Goal: Navigation & Orientation: Find specific page/section

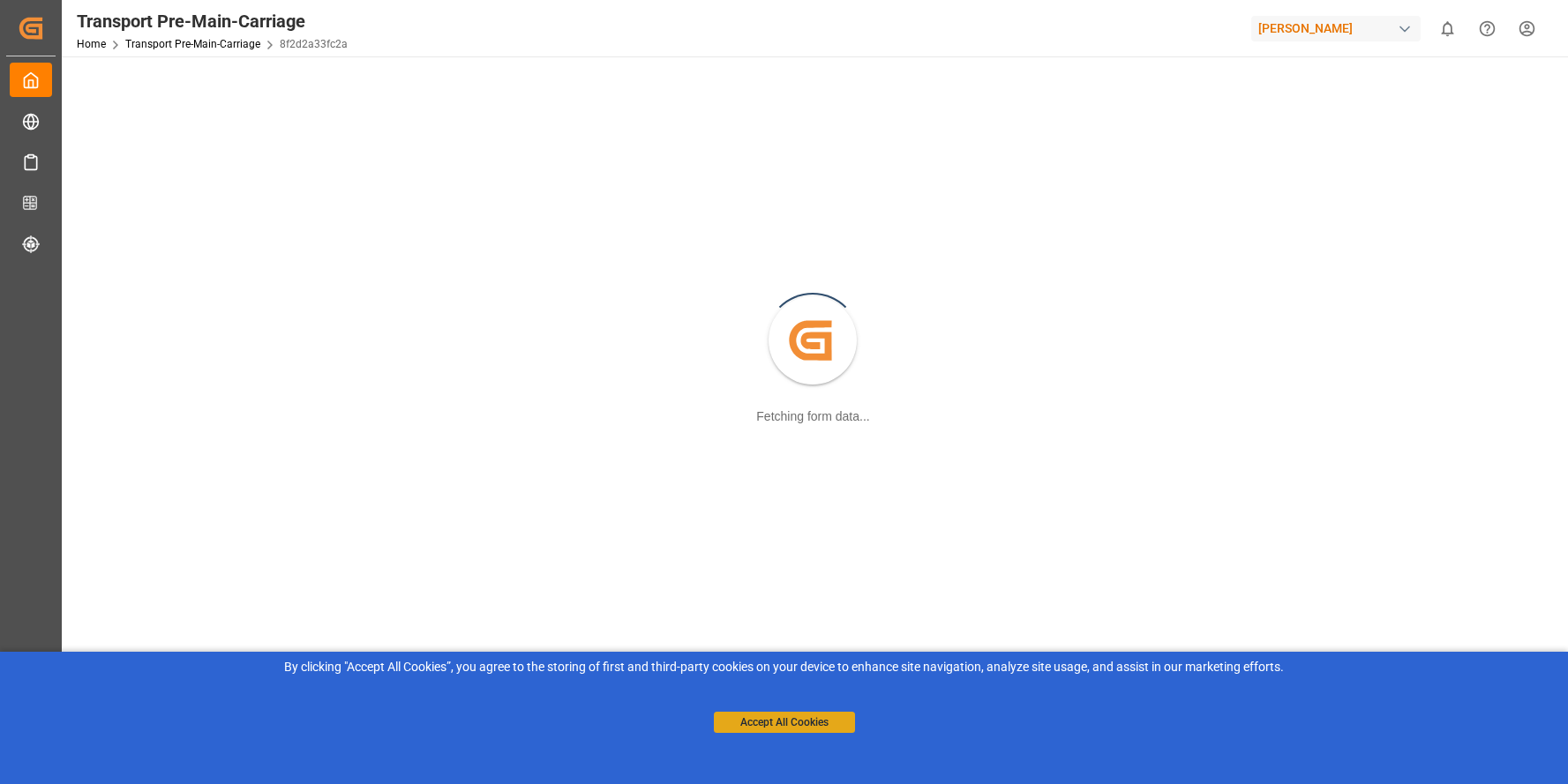
click at [794, 720] on button "Accept All Cookies" at bounding box center [784, 722] width 142 height 21
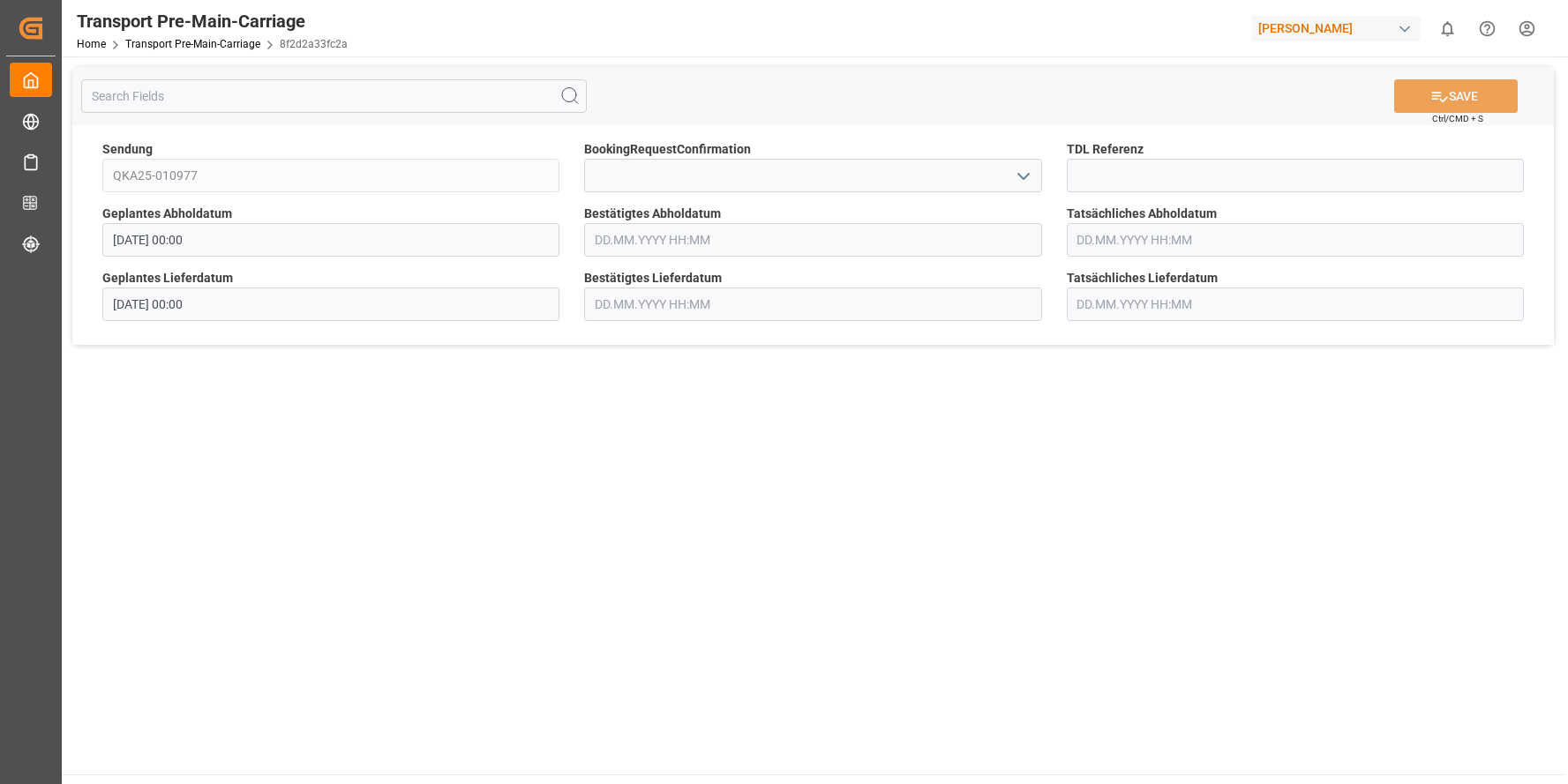
click at [1028, 175] on polyline "open menu" at bounding box center [1022, 176] width 10 height 6
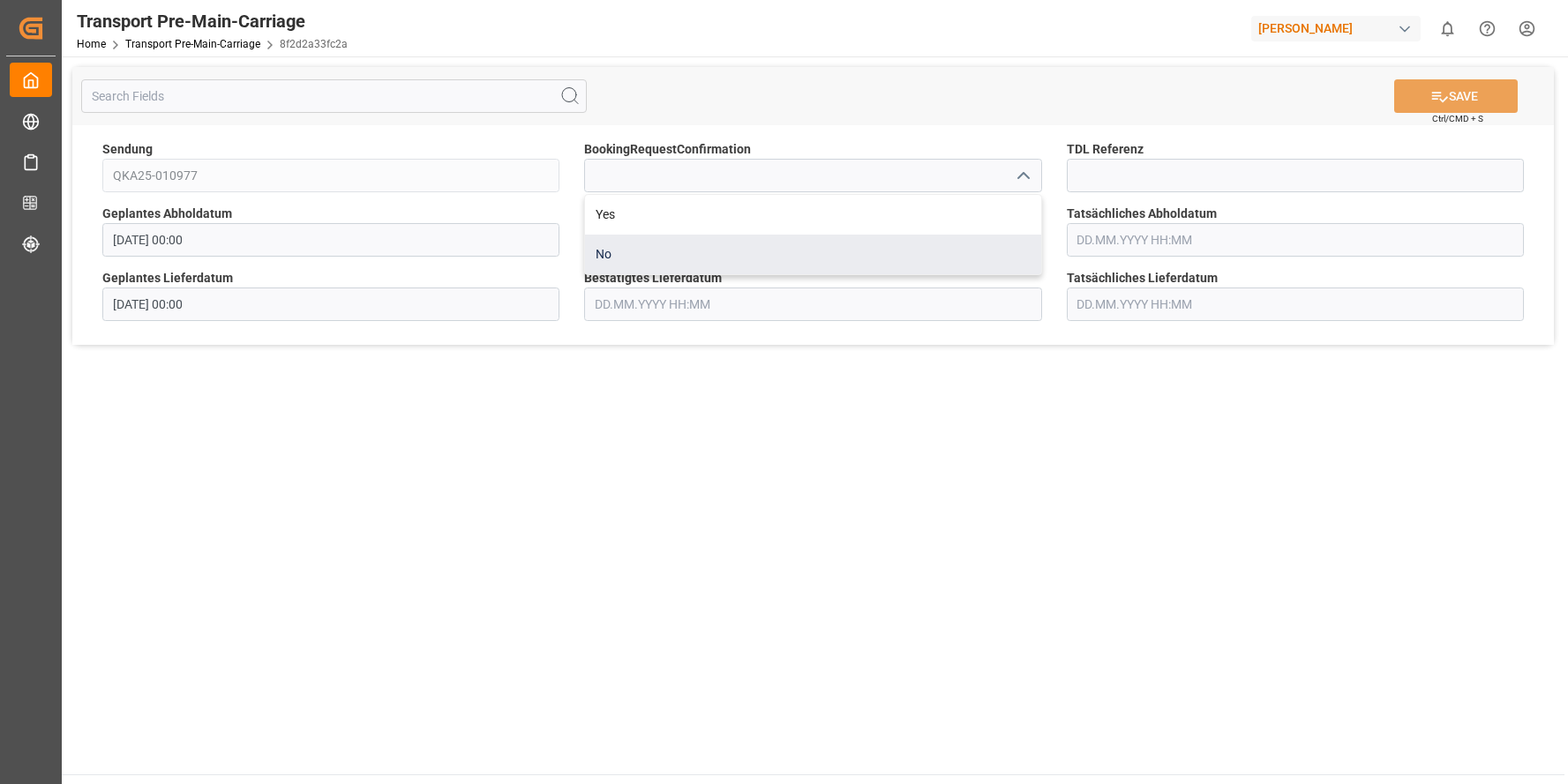
click at [615, 256] on div "No" at bounding box center [813, 255] width 455 height 40
type input "No"
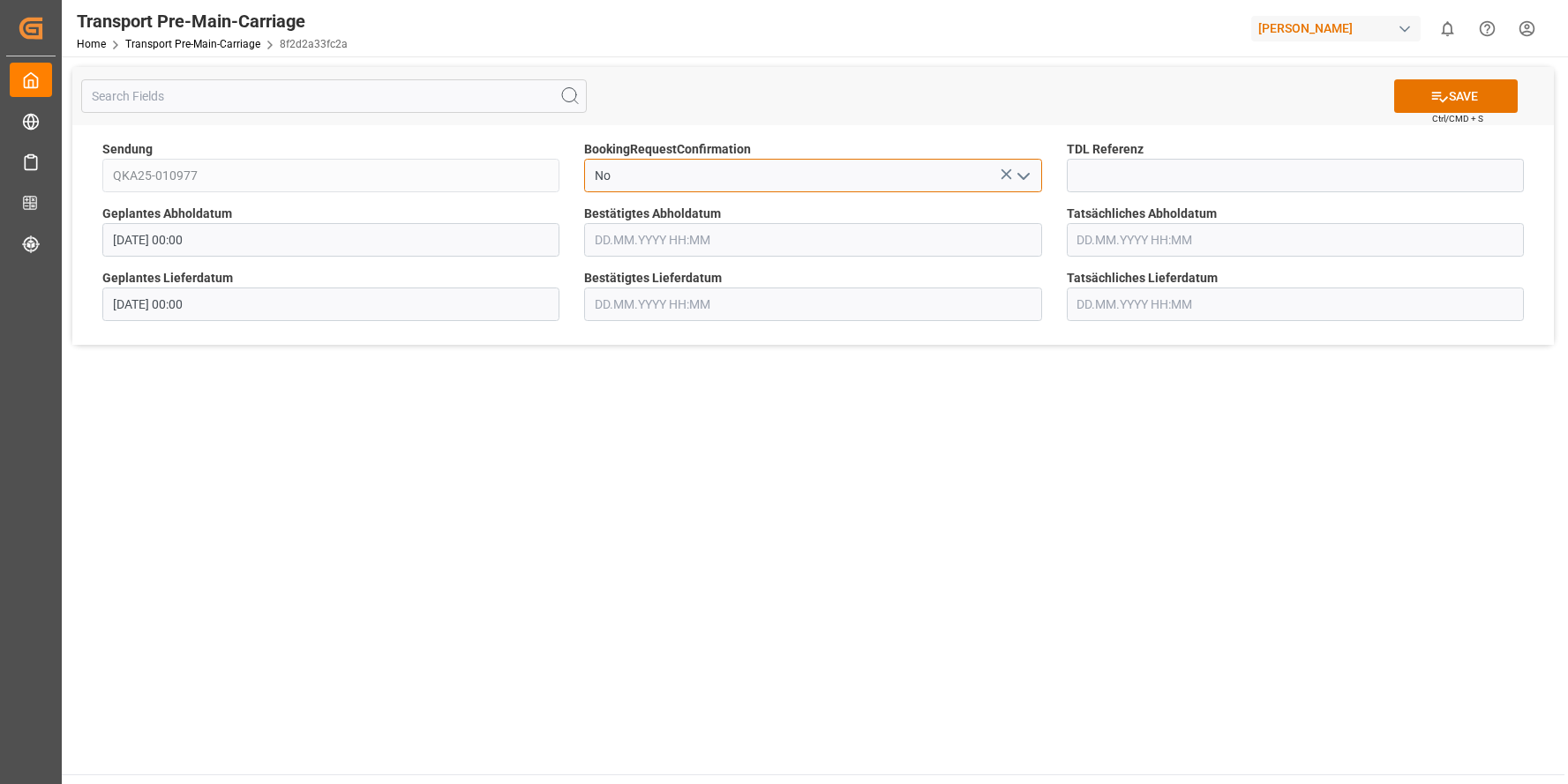
click at [537, 171] on div "Sendung QKA25-010977 BookingRequestConfirmation No TDL Referenz Geplantes Abhol…" at bounding box center [813, 235] width 1481 height 220
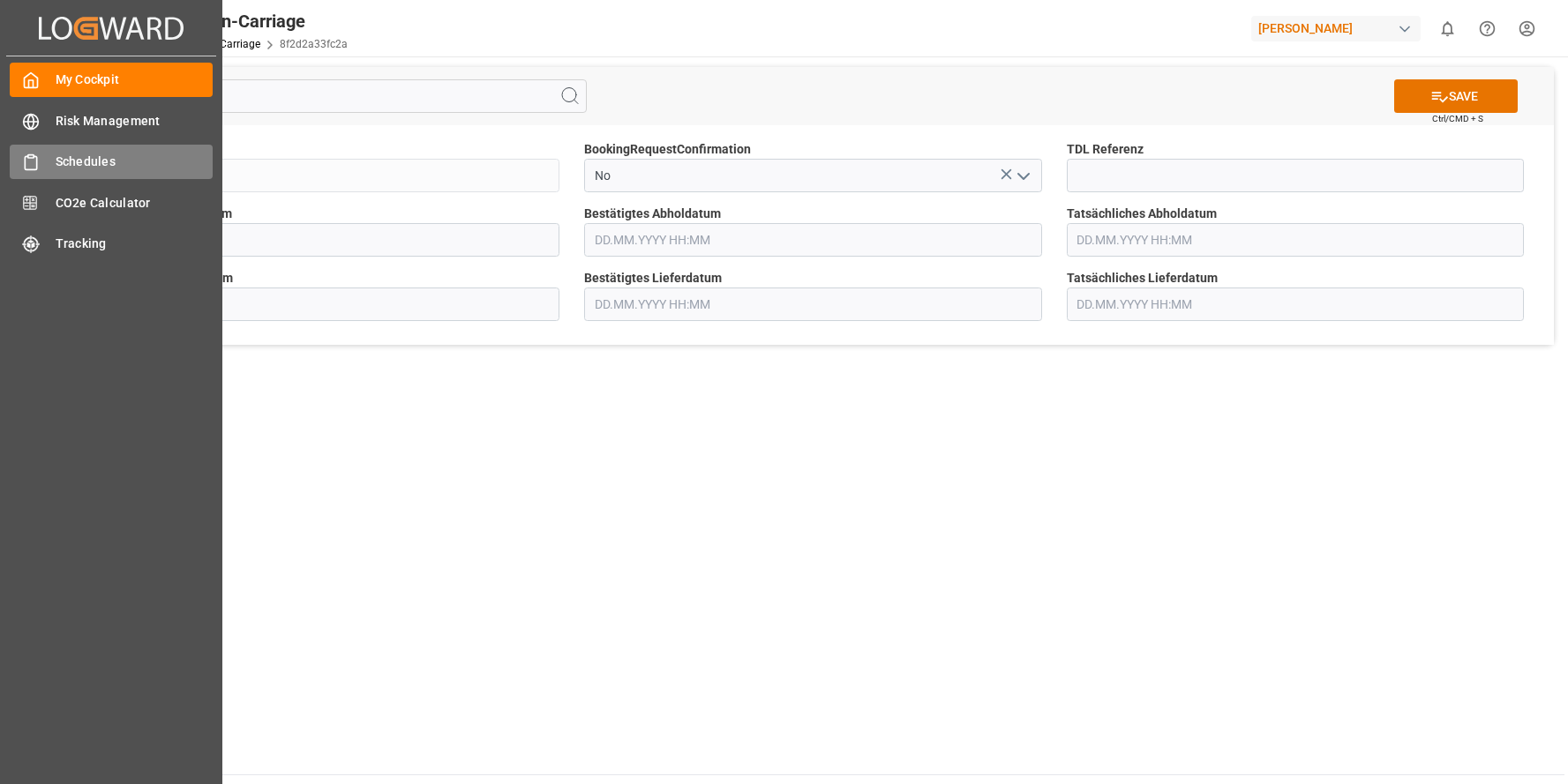
click at [30, 162] on icon at bounding box center [30, 162] width 18 height 18
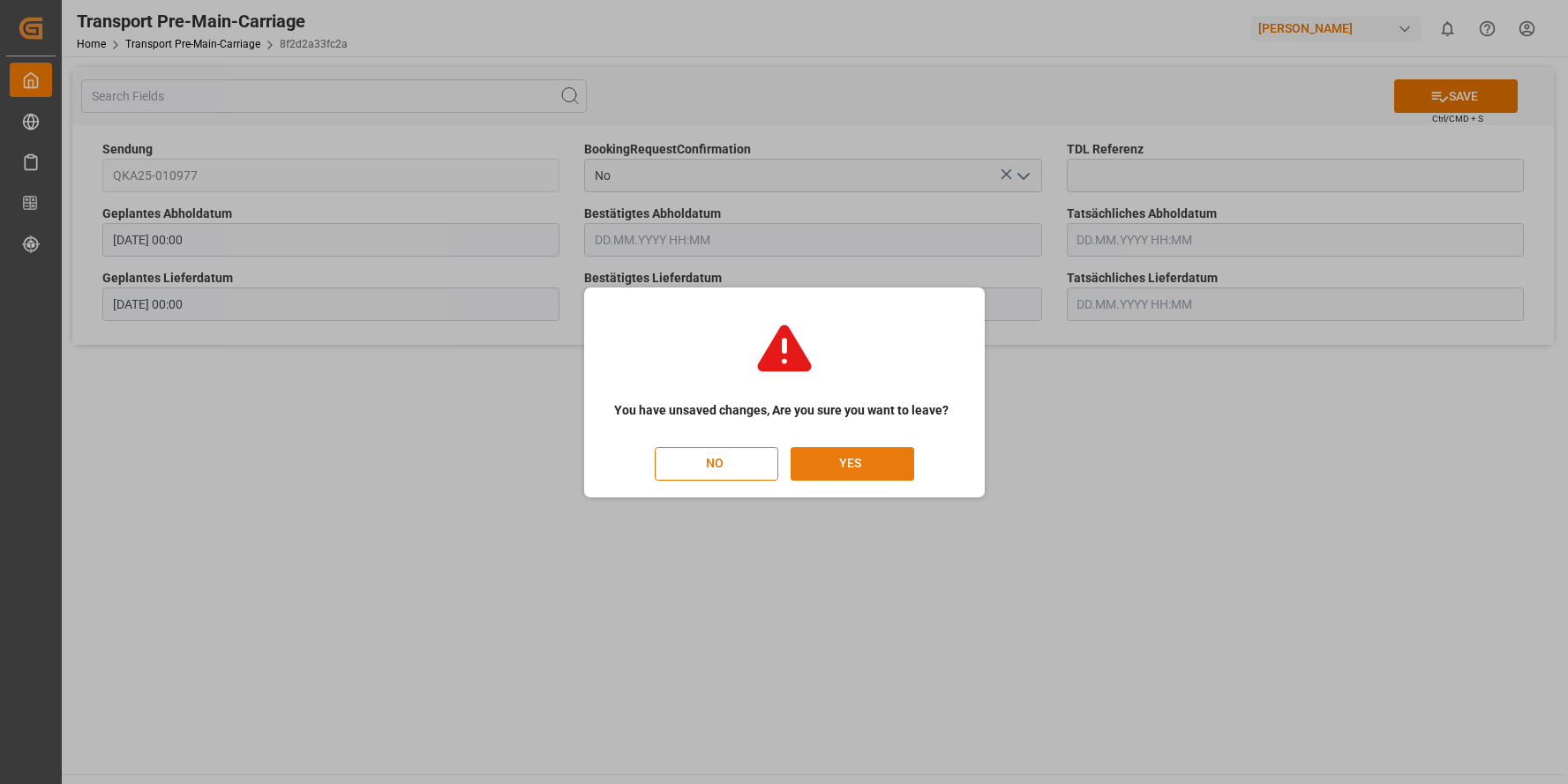
click at [825, 465] on button "YES" at bounding box center [851, 464] width 124 height 34
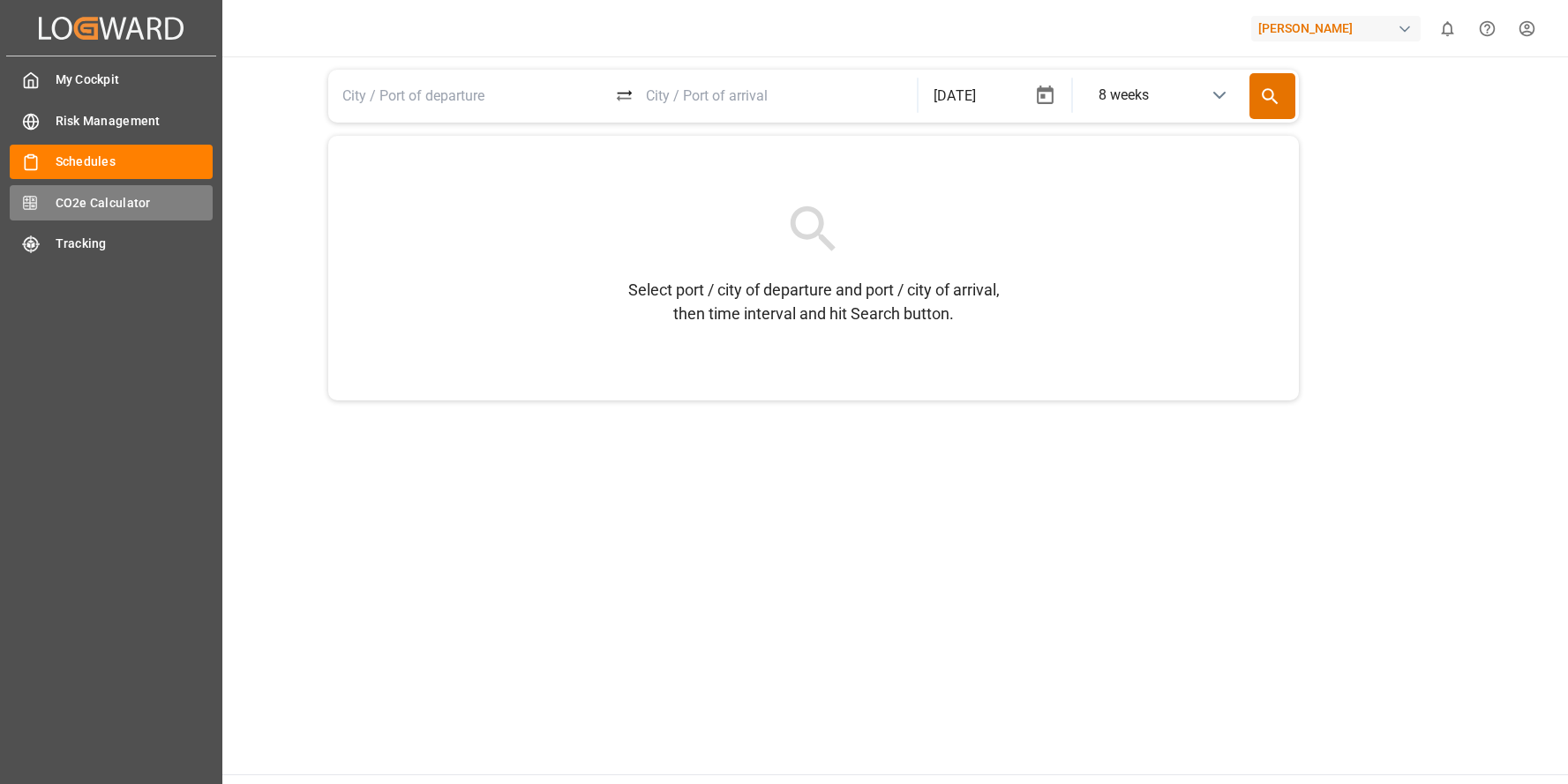
click at [66, 206] on span "CO2e Calculator" at bounding box center [134, 204] width 158 height 19
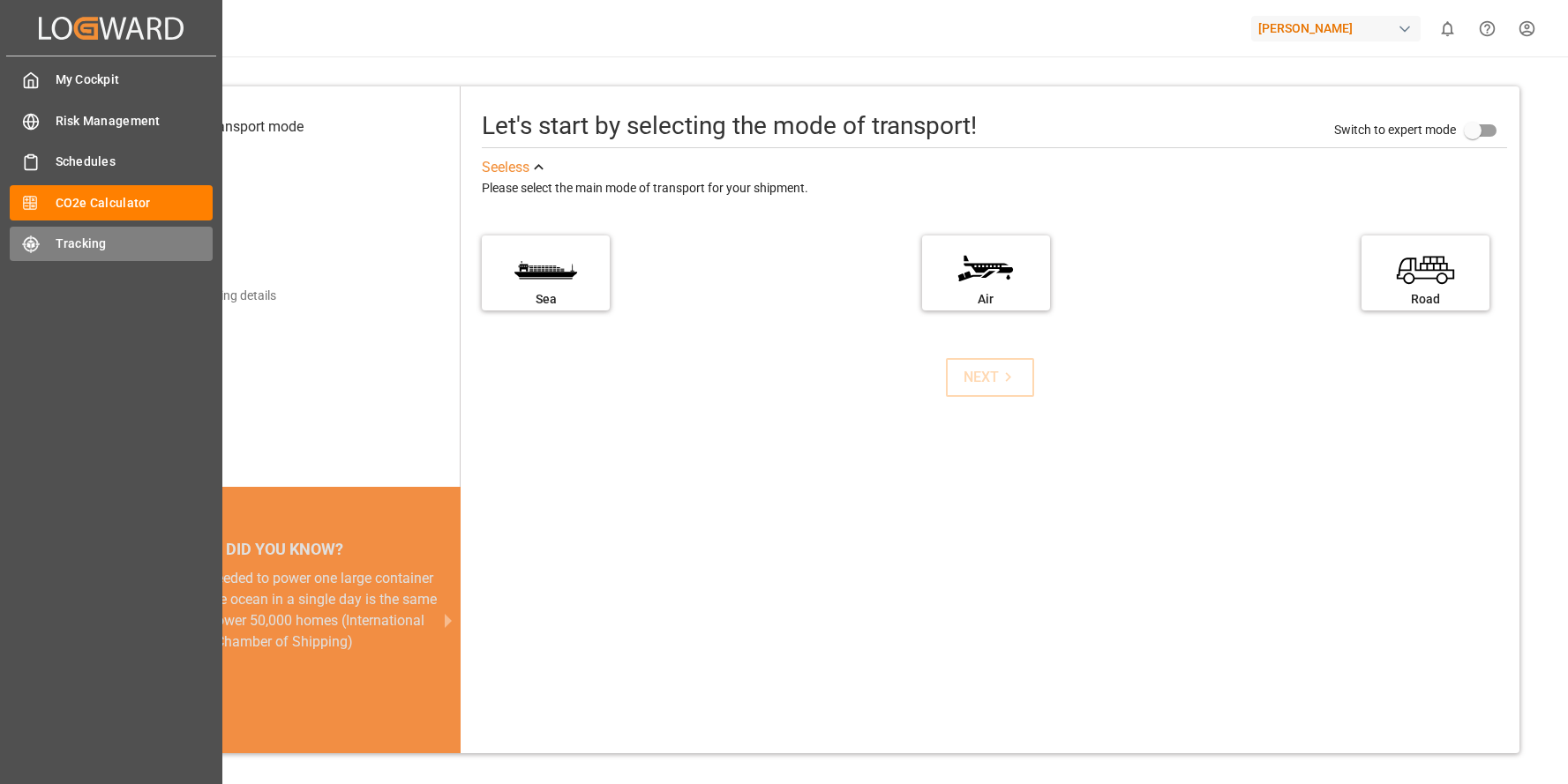
click at [44, 249] on div "Tracking Tracking" at bounding box center [110, 243] width 203 height 34
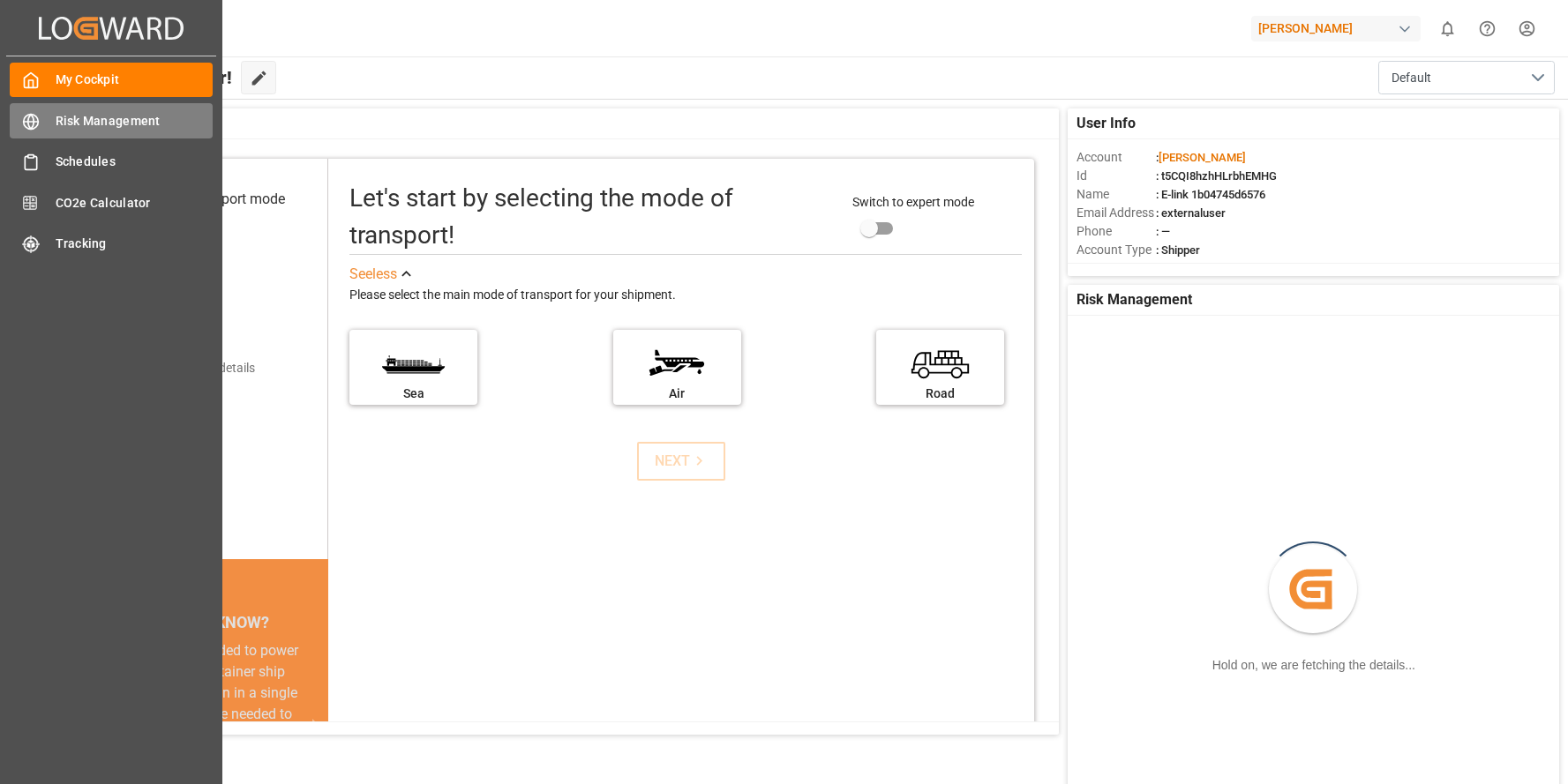
click at [44, 119] on div "Risk Management Risk Management" at bounding box center [110, 120] width 203 height 34
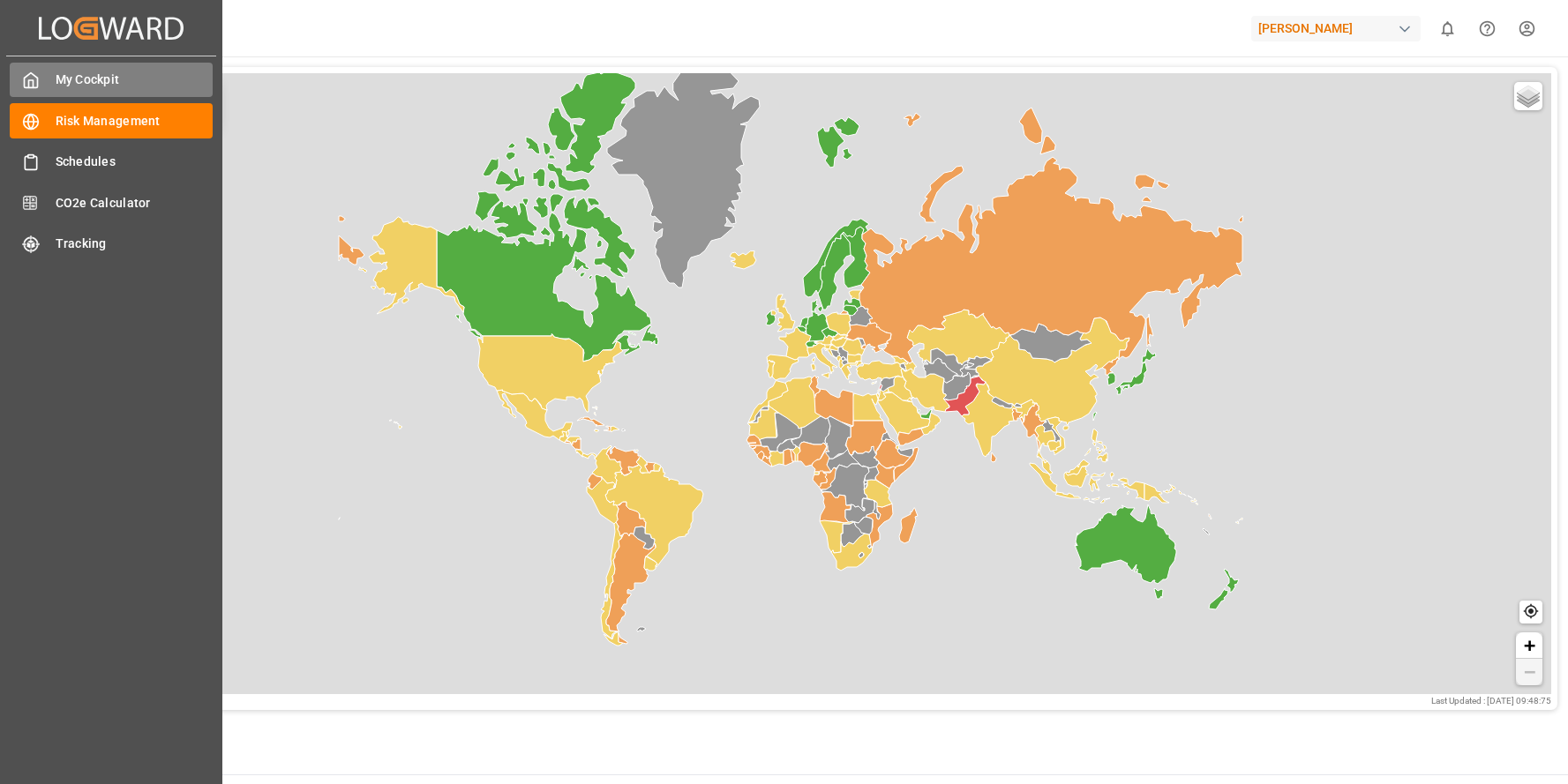
click at [40, 86] on div "My Cockpit My Cockpit" at bounding box center [110, 79] width 203 height 34
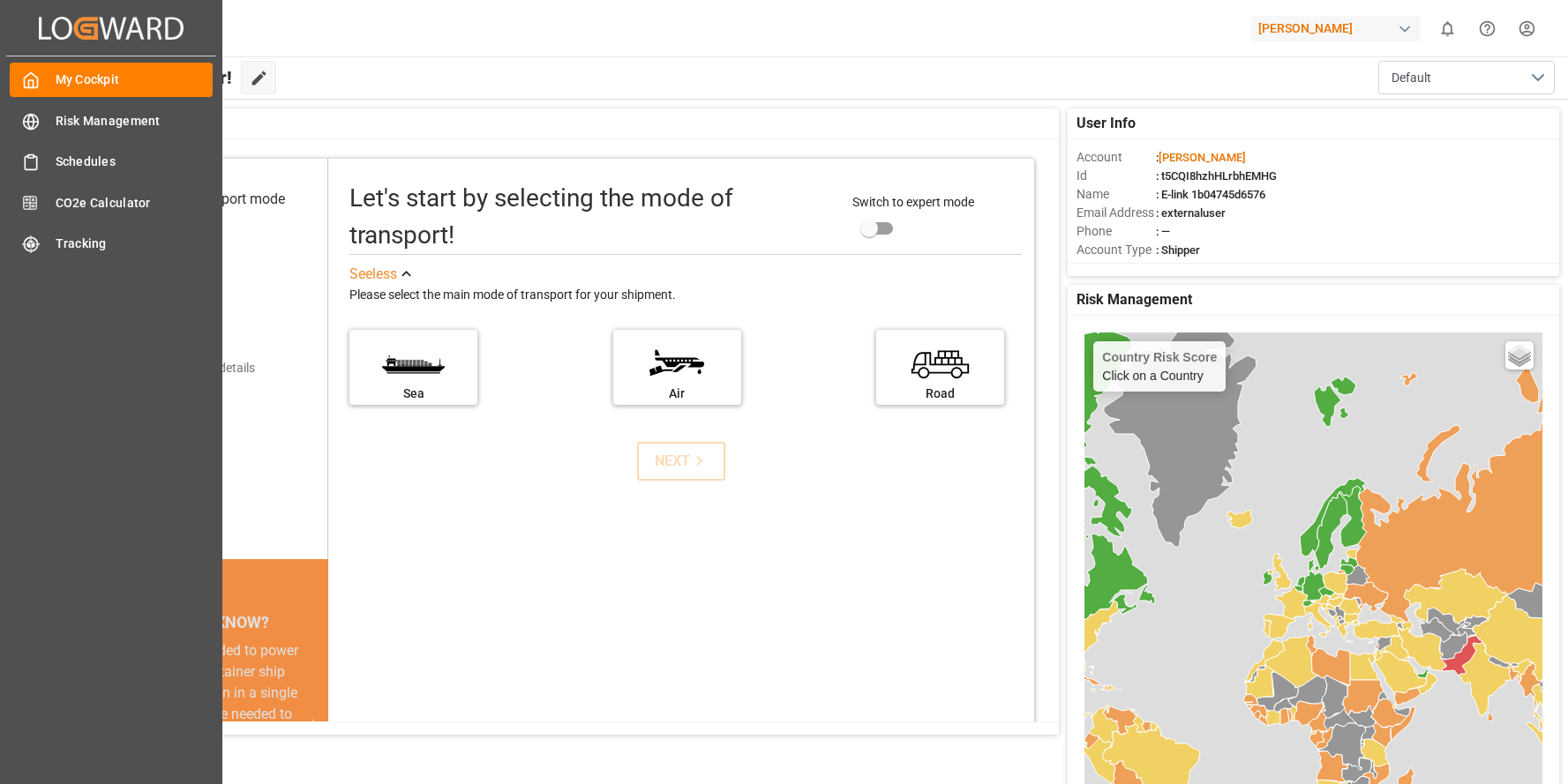
click at [44, 29] on icon "Created by potrace 1.15, written by [PERSON_NAME] [DATE]-[DATE]" at bounding box center [110, 28] width 144 height 28
